Goal: Task Accomplishment & Management: Manage account settings

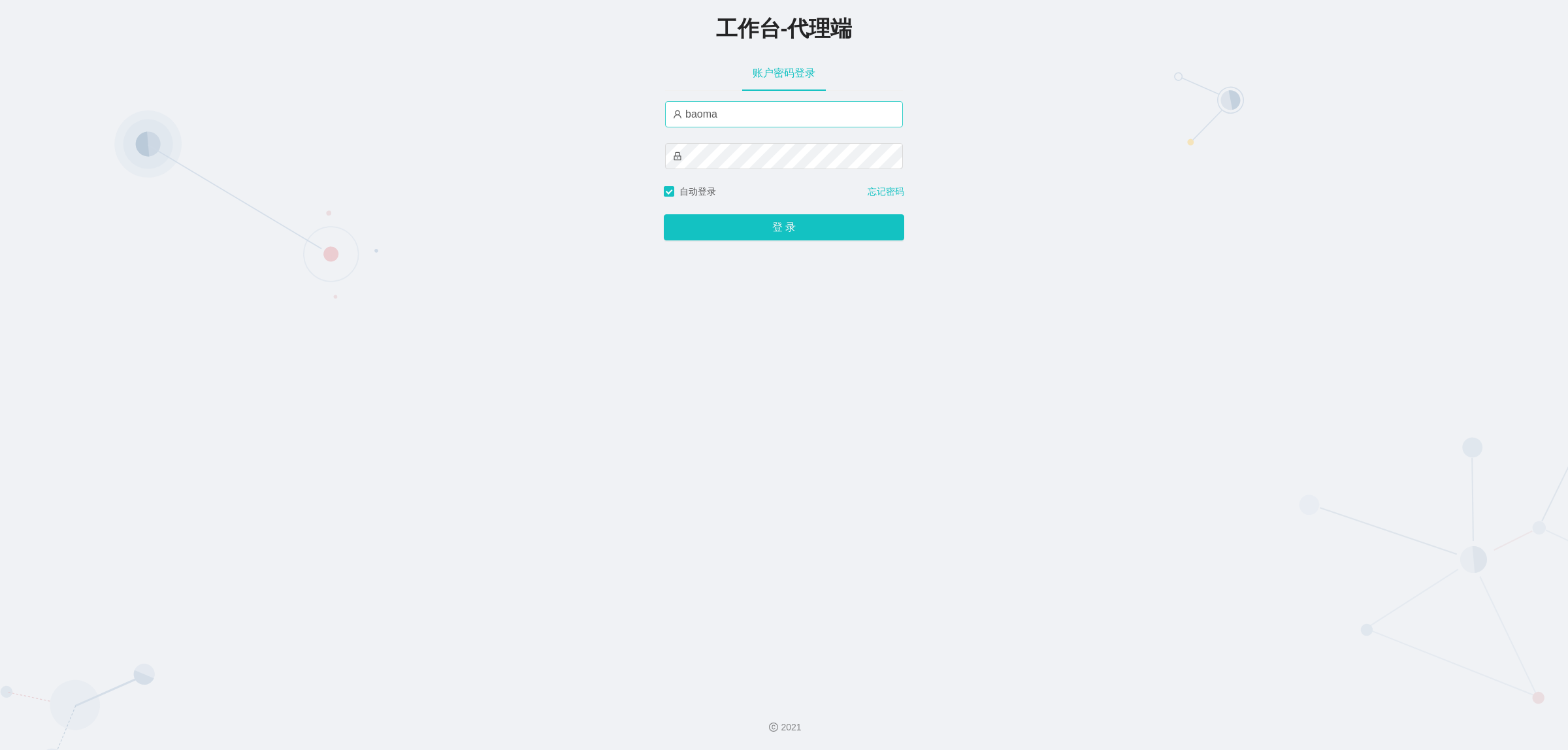
click at [740, 128] on div "baoma" at bounding box center [784, 142] width 238 height 83
click at [743, 115] on input "baoma" at bounding box center [784, 114] width 238 height 26
type input "damao"
click at [785, 229] on button "登 录" at bounding box center [784, 228] width 241 height 26
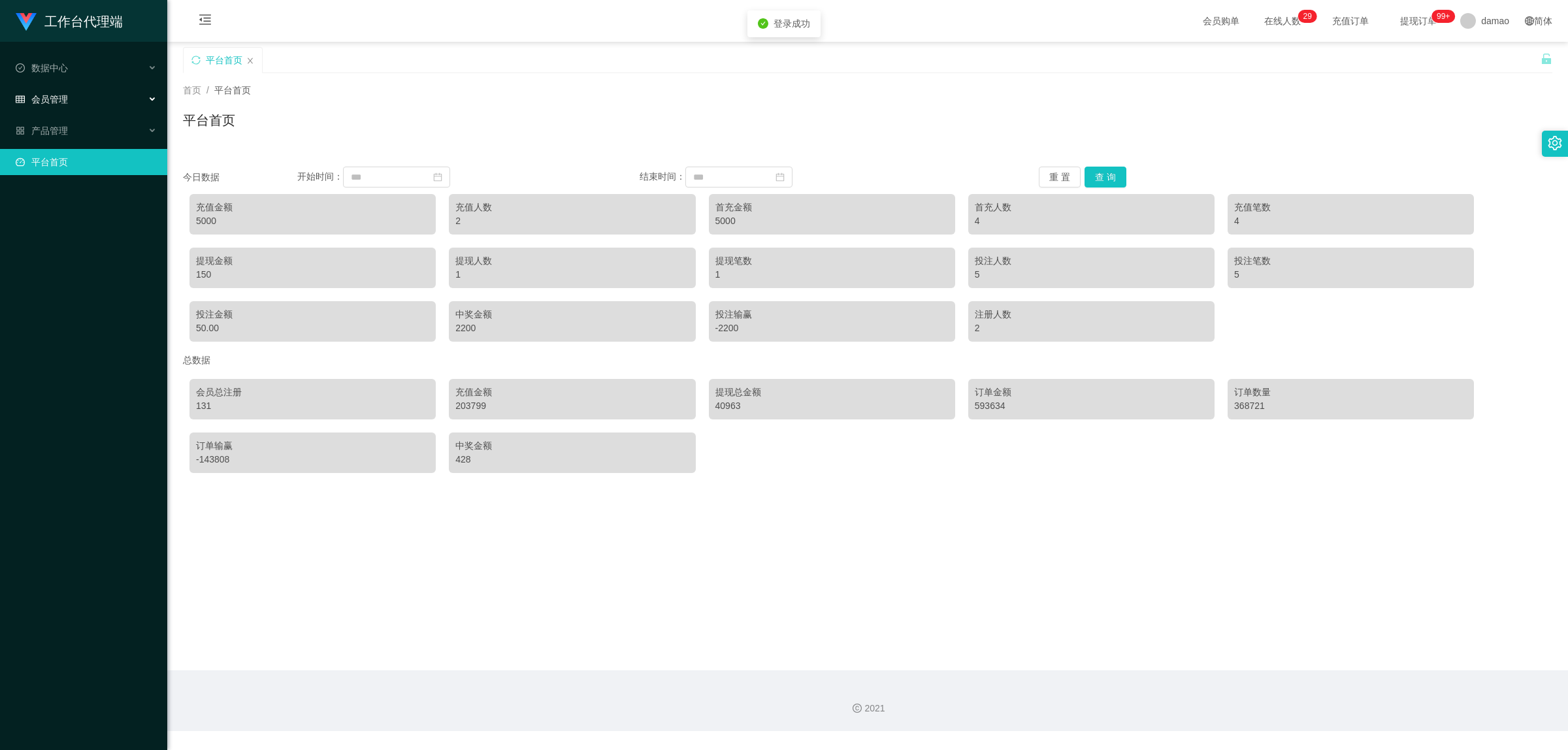
click at [66, 101] on span "会员管理" at bounding box center [42, 98] width 52 height 10
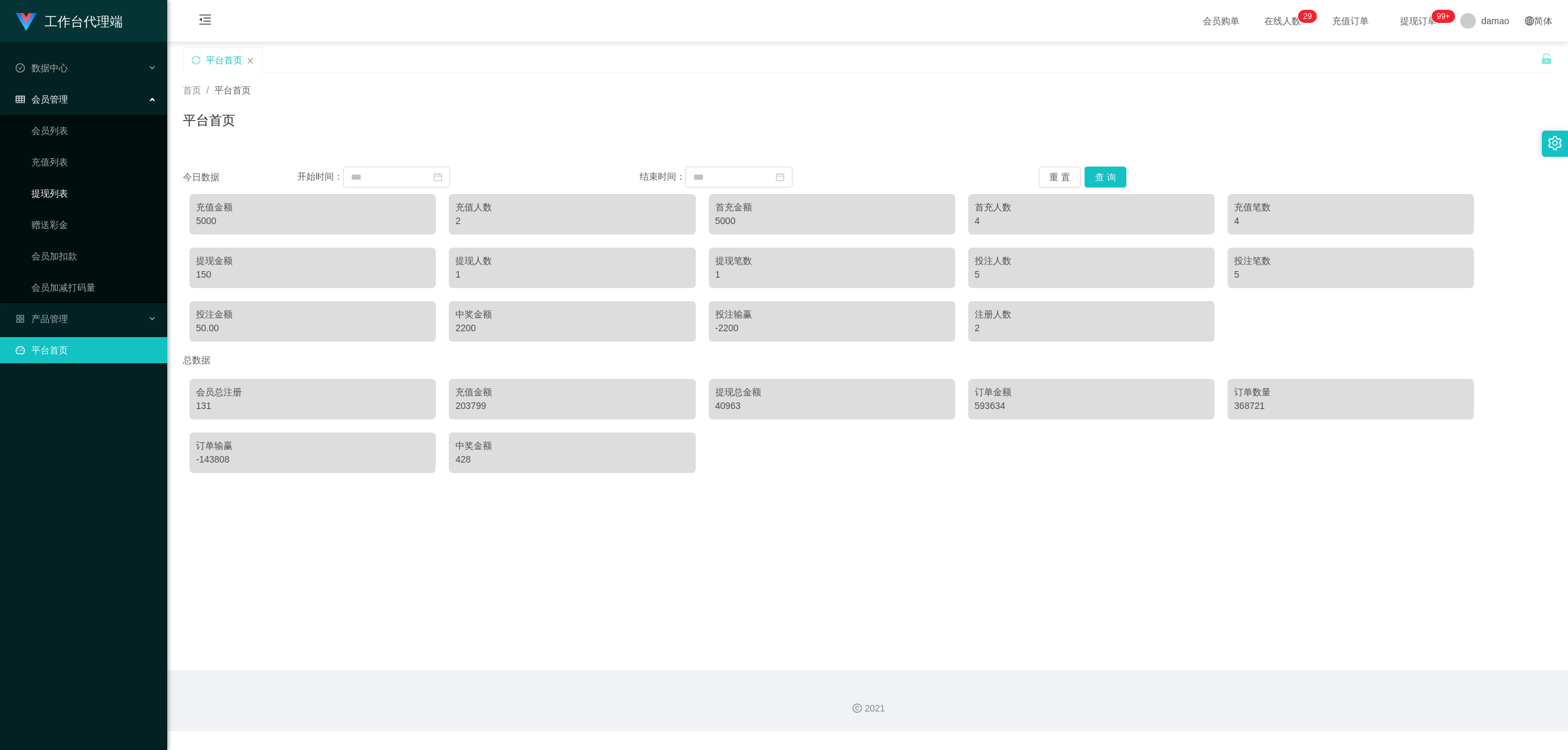
drag, startPoint x: 60, startPoint y: 187, endPoint x: 66, endPoint y: 181, distance: 8.5
click at [63, 187] on link "提现列表" at bounding box center [94, 194] width 126 height 26
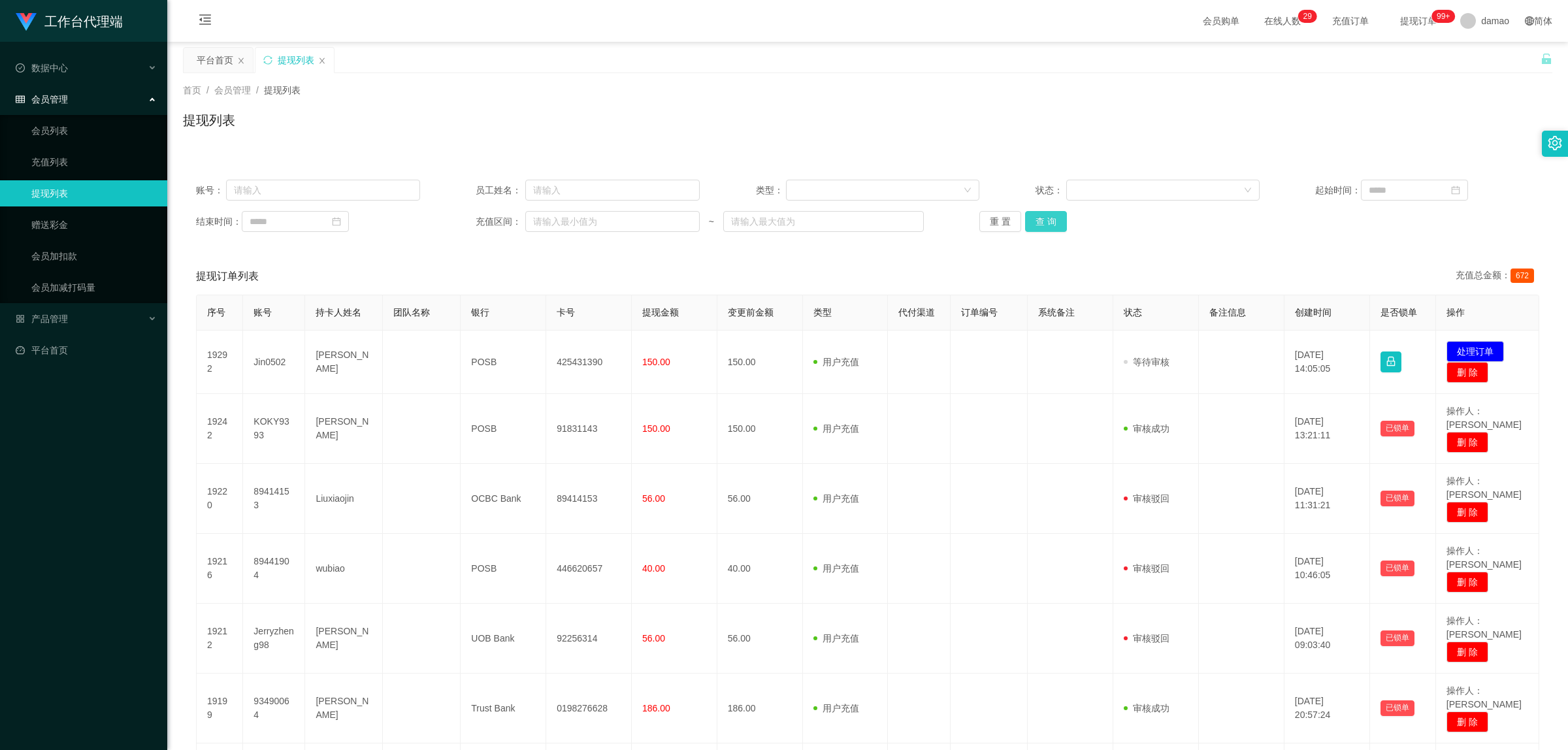
drag, startPoint x: 1034, startPoint y: 223, endPoint x: 1024, endPoint y: 219, distance: 10.8
click at [1034, 222] on button "查 询" at bounding box center [1046, 221] width 42 height 21
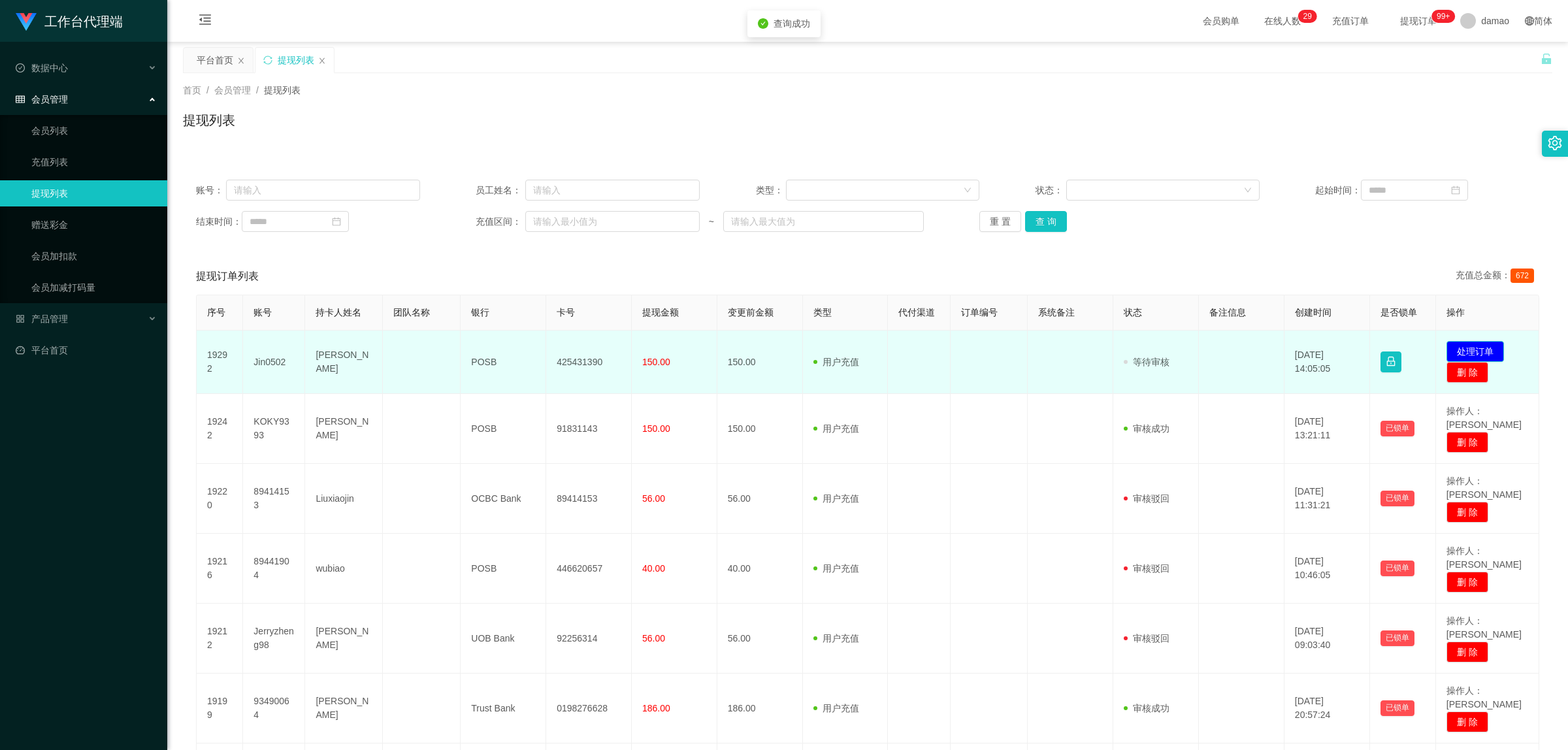
click at [1474, 345] on button "处理订单" at bounding box center [1475, 351] width 57 height 21
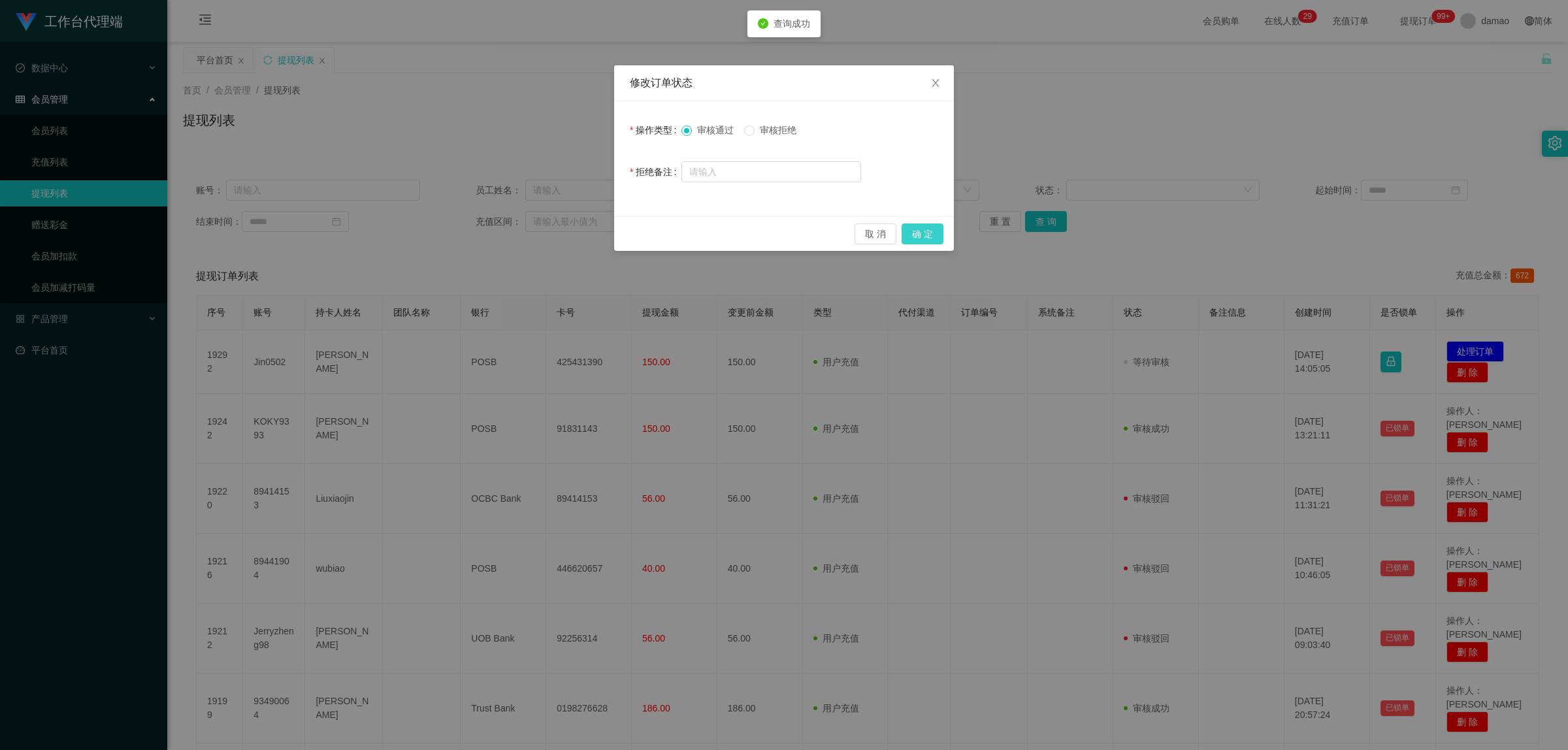
click at [938, 230] on button "确 定" at bounding box center [923, 234] width 42 height 21
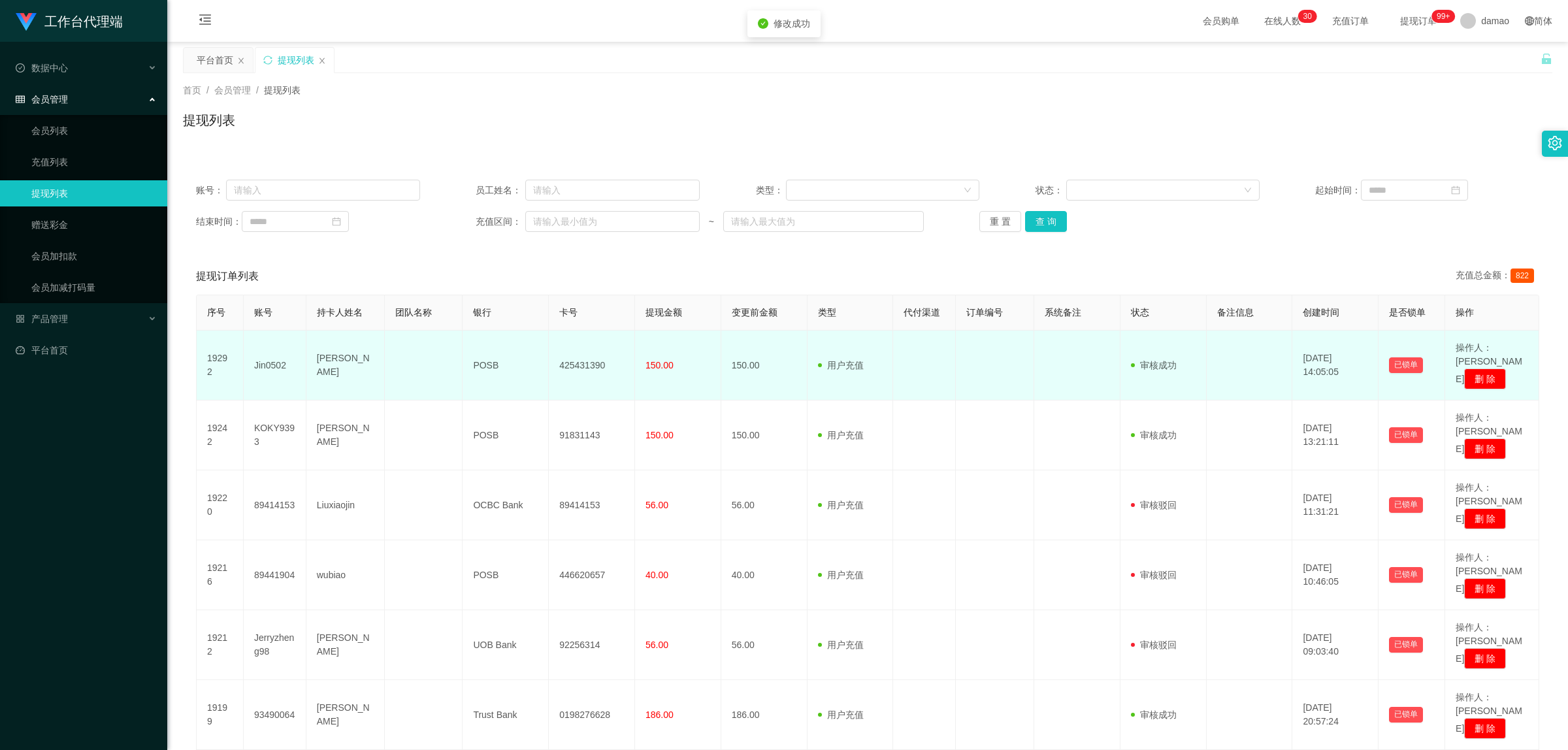
click at [327, 353] on td "[PERSON_NAME]" at bounding box center [346, 365] width 79 height 70
click at [328, 351] on td "[PERSON_NAME]" at bounding box center [346, 365] width 79 height 70
click at [340, 351] on td "[PERSON_NAME]" at bounding box center [346, 365] width 79 height 70
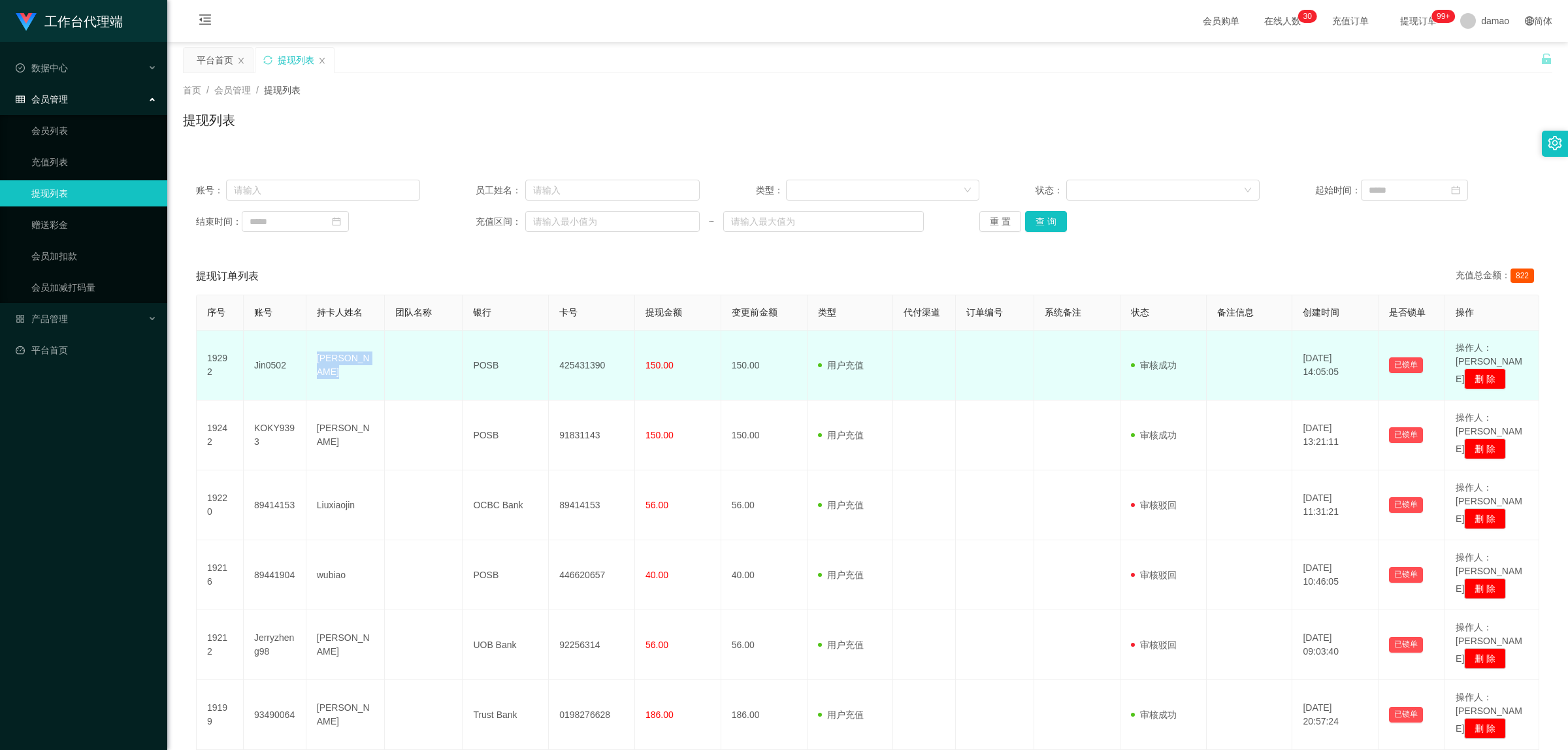
click at [340, 351] on td "[PERSON_NAME]" at bounding box center [346, 365] width 79 height 70
copy td "[PERSON_NAME]"
click at [487, 360] on td "POSB" at bounding box center [506, 365] width 86 height 70
click at [488, 360] on td "POSB" at bounding box center [506, 365] width 86 height 70
copy td "POSB"
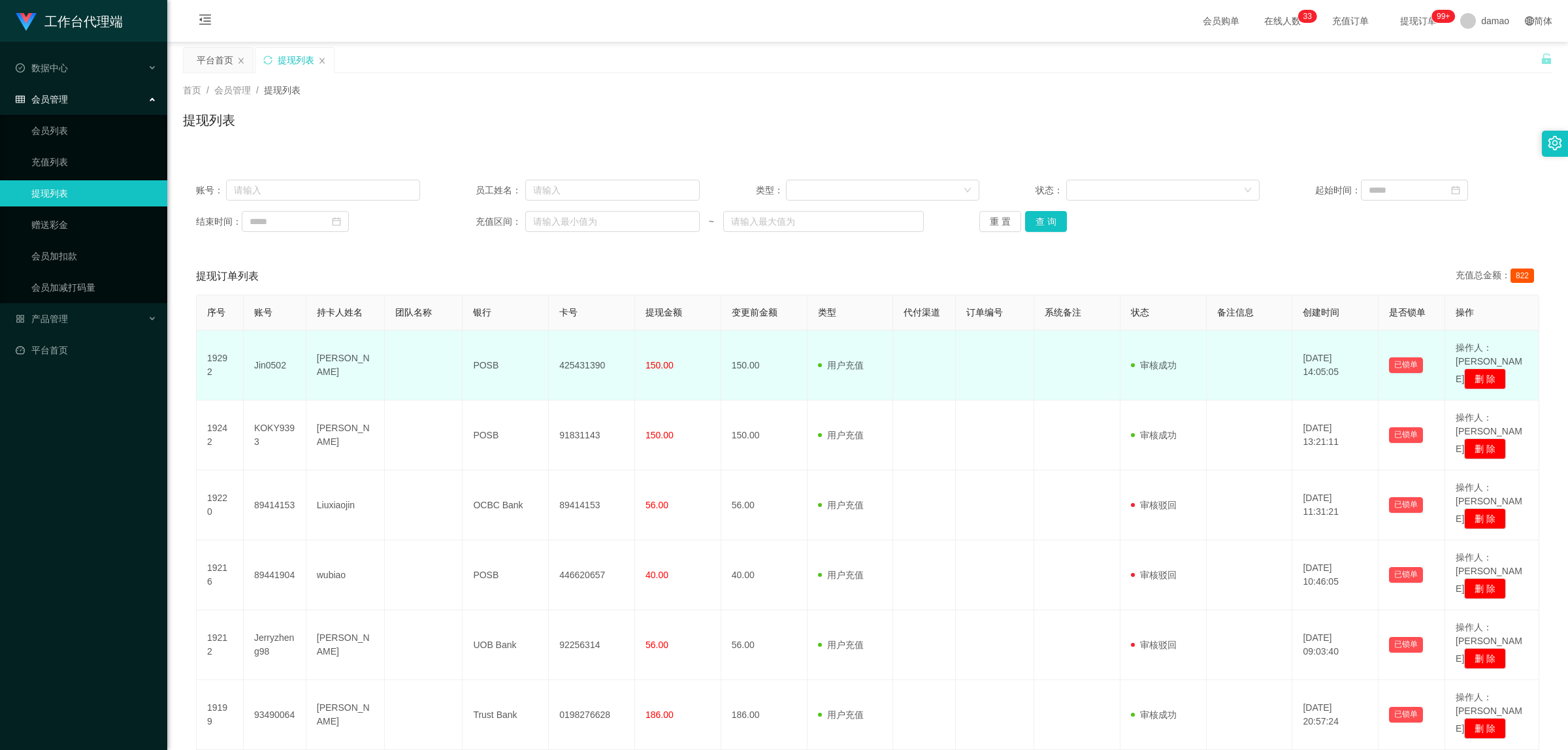
click at [591, 360] on td "425431390" at bounding box center [592, 365] width 86 height 70
click at [592, 360] on td "425431390" at bounding box center [592, 365] width 86 height 70
click at [592, 360] on td "425431390" at bounding box center [592, 365] width 86 height 70
copy td "425431390"
